Goal: Transaction & Acquisition: Obtain resource

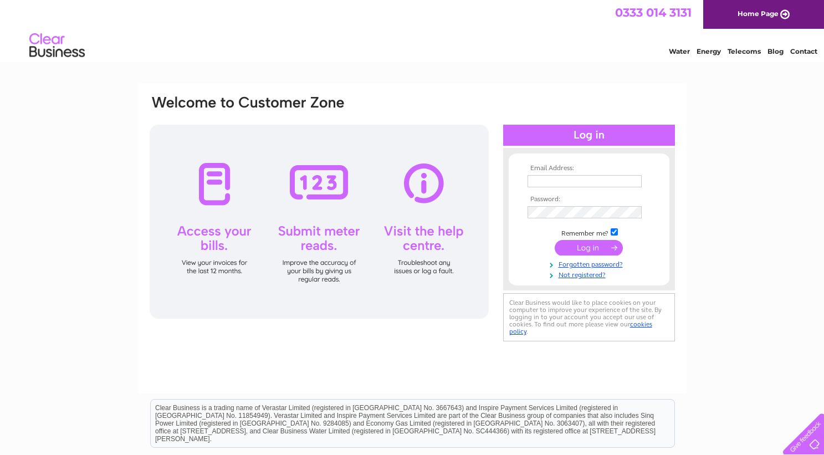
type input "info@mountfloridabooks.com"
click at [589, 246] on input "submit" at bounding box center [589, 248] width 68 height 16
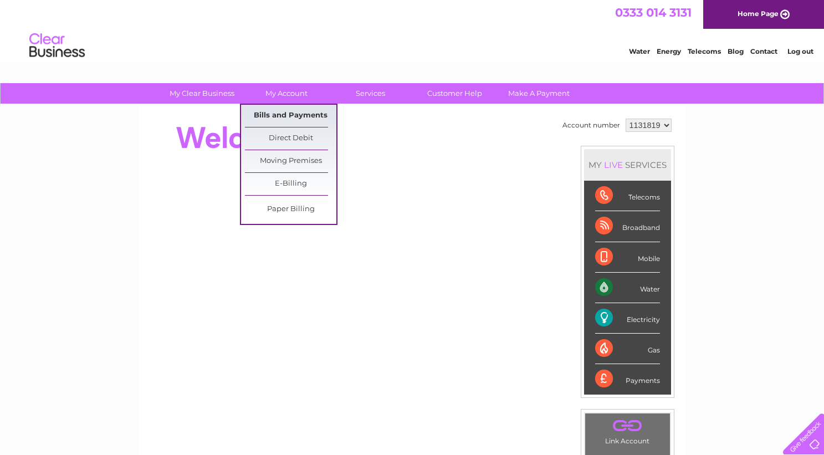
click at [269, 114] on link "Bills and Payments" at bounding box center [290, 116] width 91 height 22
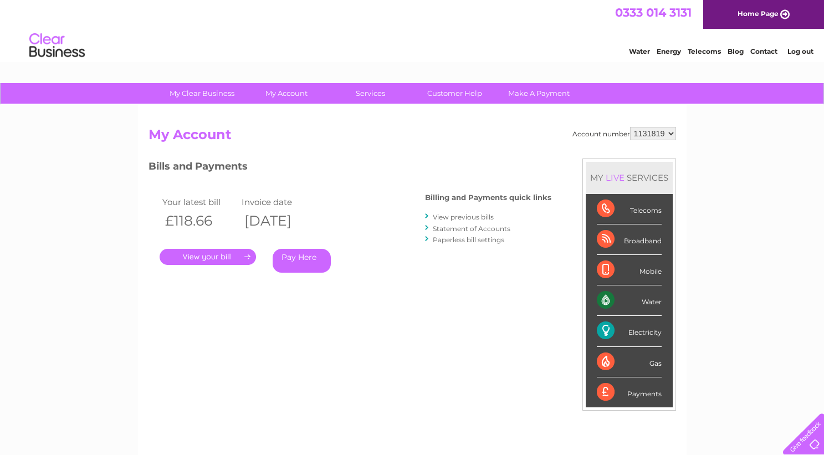
click at [229, 252] on link "." at bounding box center [208, 257] width 96 height 16
click at [288, 258] on link "Pay Here" at bounding box center [302, 261] width 58 height 24
click at [311, 127] on h2 "My Account" at bounding box center [413, 137] width 528 height 21
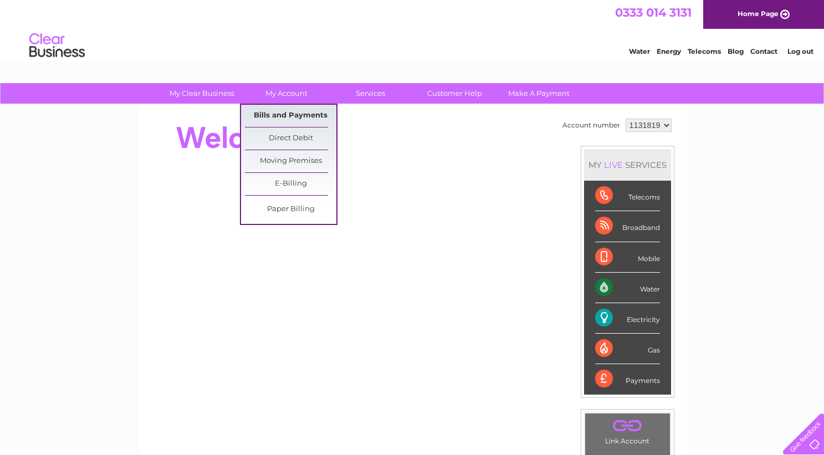
click at [278, 115] on link "Bills and Payments" at bounding box center [290, 116] width 91 height 22
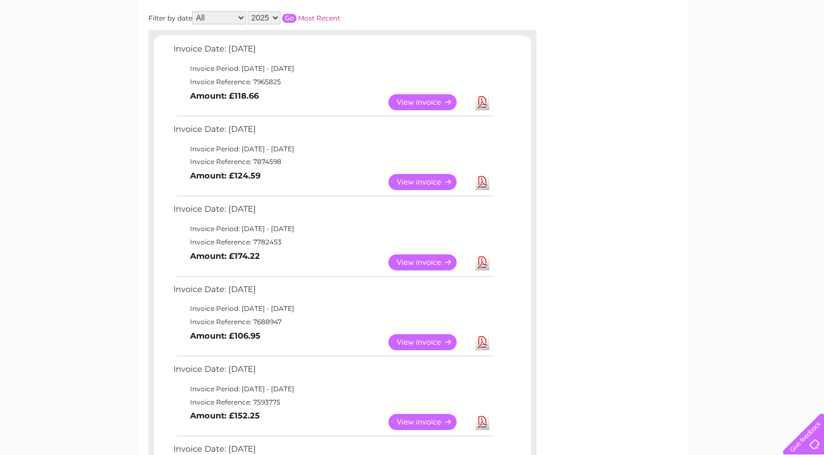
click at [426, 180] on link "View" at bounding box center [430, 182] width 82 height 16
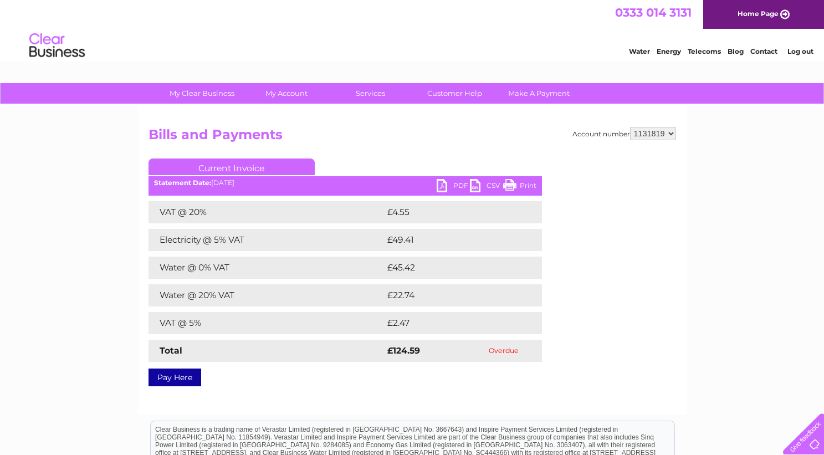
click at [460, 187] on link "PDF" at bounding box center [453, 187] width 33 height 16
click at [441, 42] on div "Water Energy Telecoms Blog Contact Log out" at bounding box center [412, 47] width 824 height 36
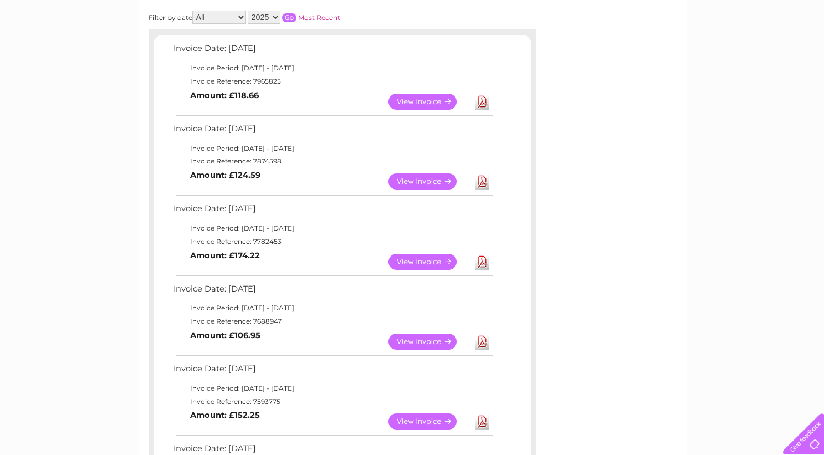
click at [482, 343] on link "Download" at bounding box center [483, 342] width 14 height 16
